Goal: Navigation & Orientation: Go to known website

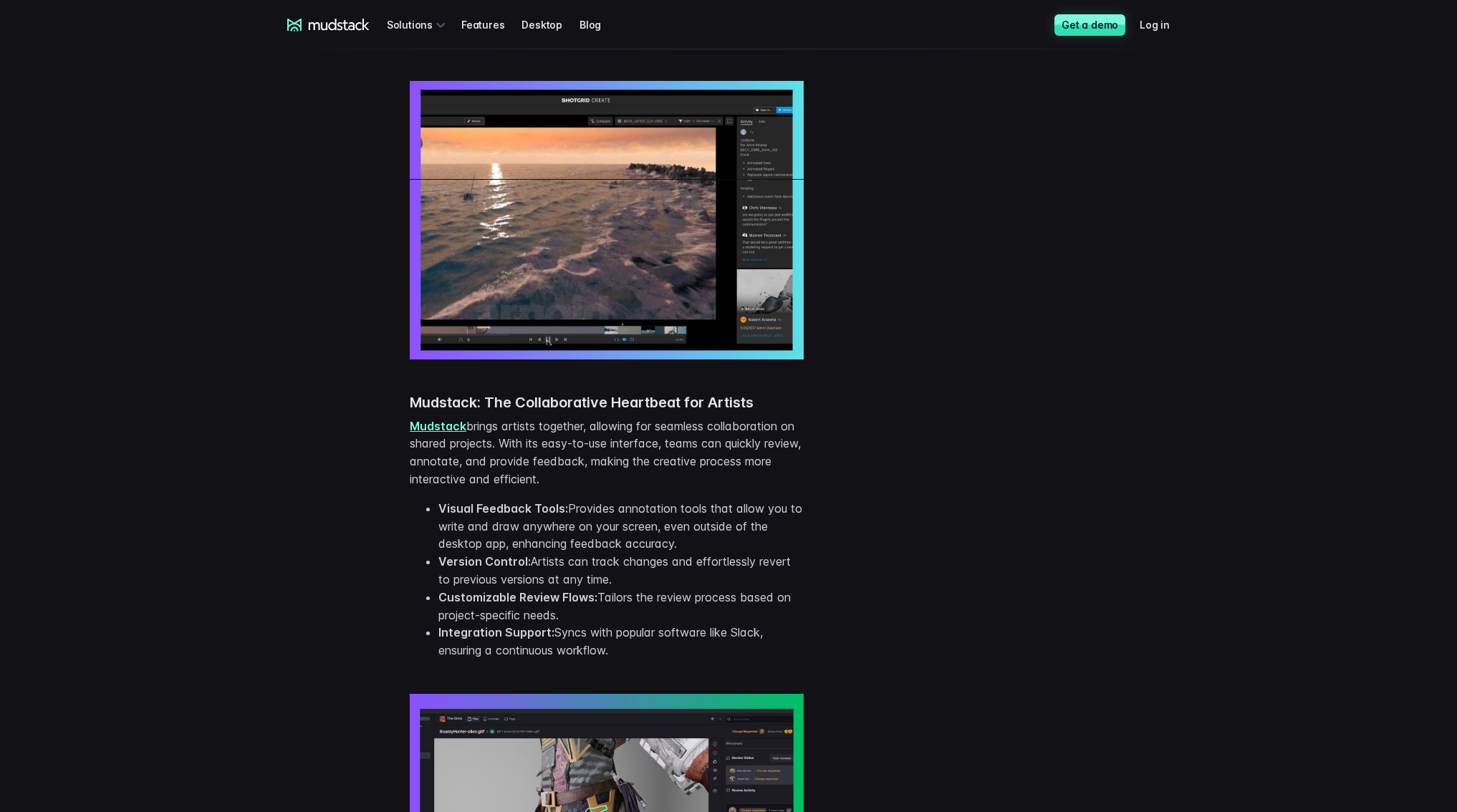
scroll to position [1279, 0]
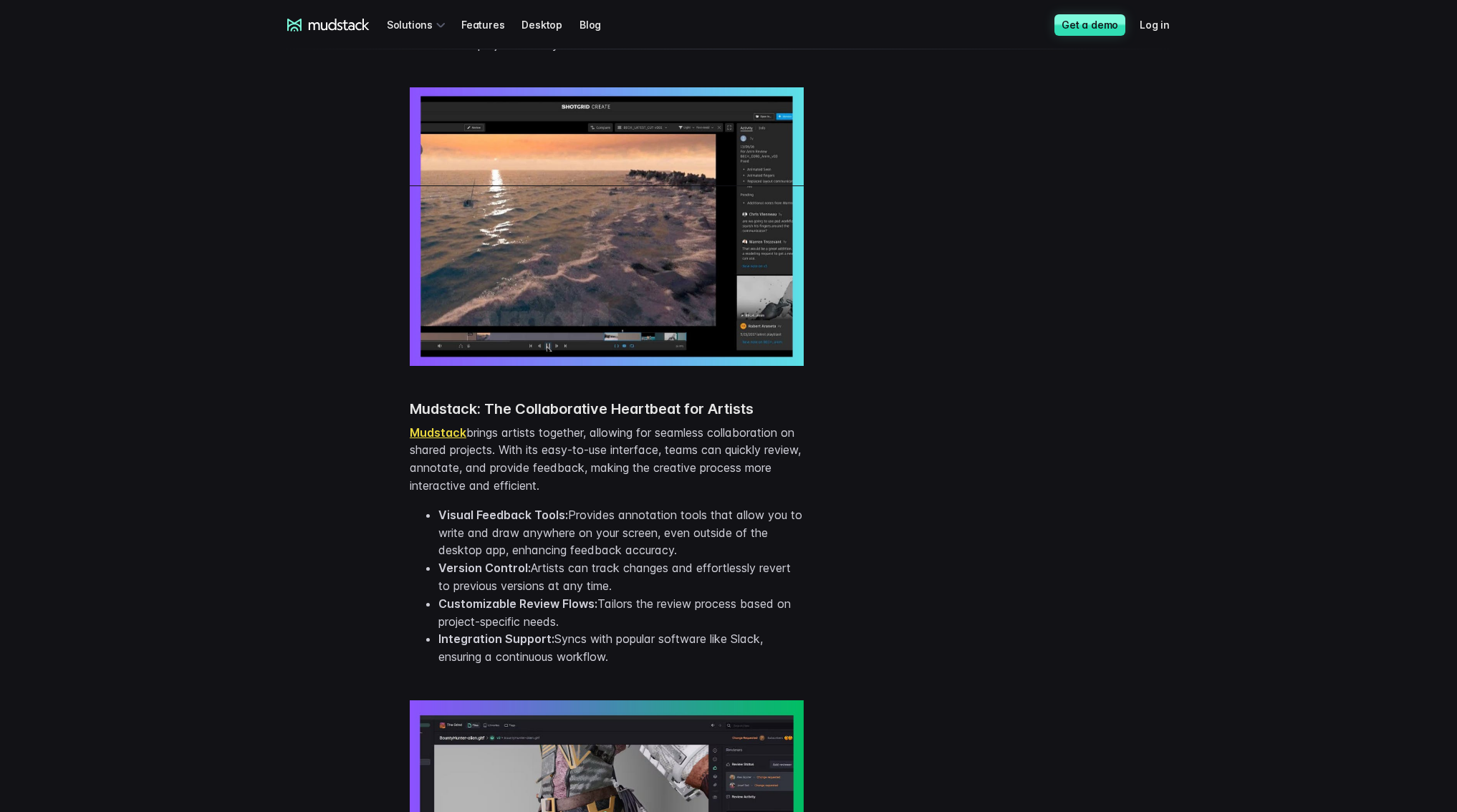
click at [425, 430] on link "Mudstack" at bounding box center [438, 432] width 57 height 15
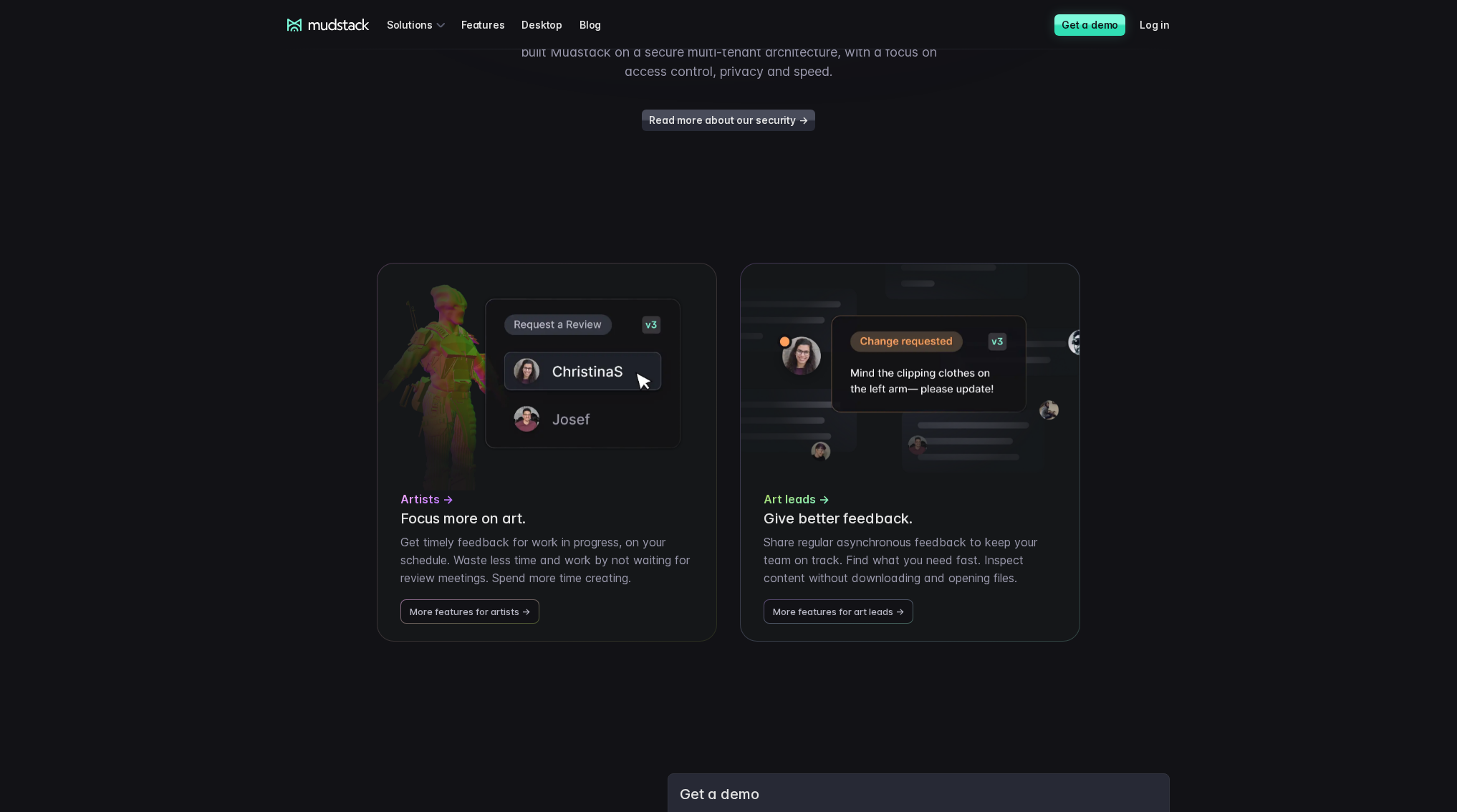
scroll to position [2588, 0]
